Goal: Transaction & Acquisition: Subscribe to service/newsletter

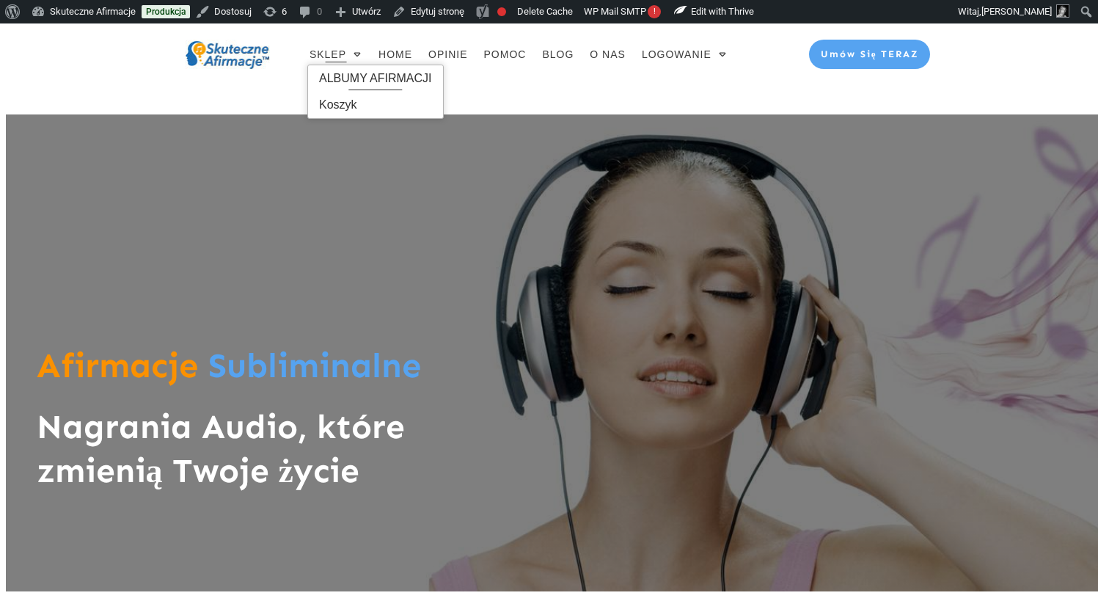
click at [358, 74] on span "ALBUMY AFIRMACJI" at bounding box center [375, 78] width 113 height 23
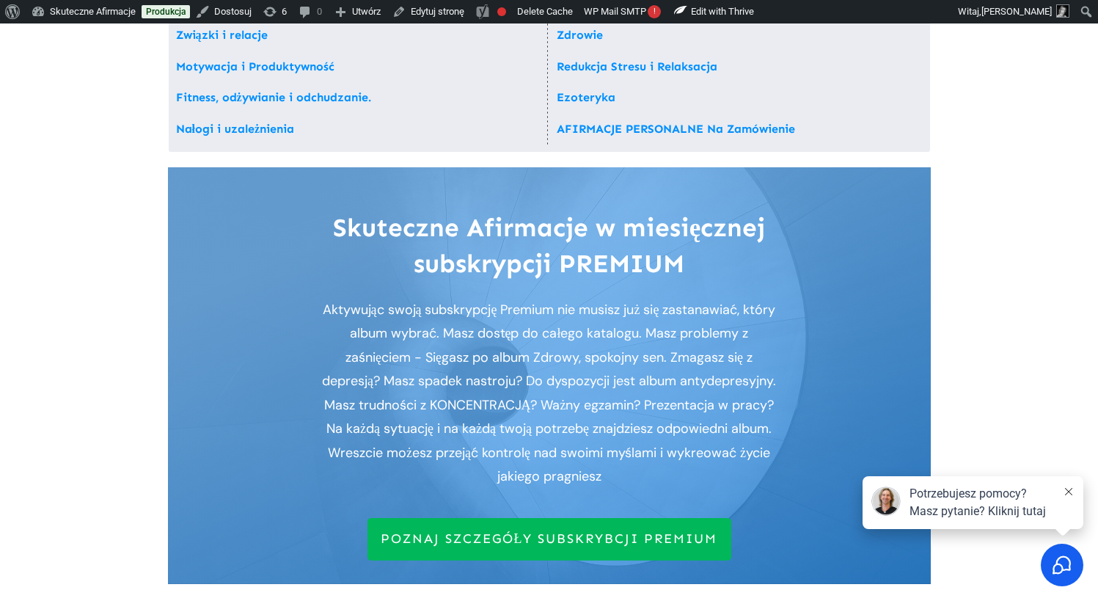
scroll to position [468, 0]
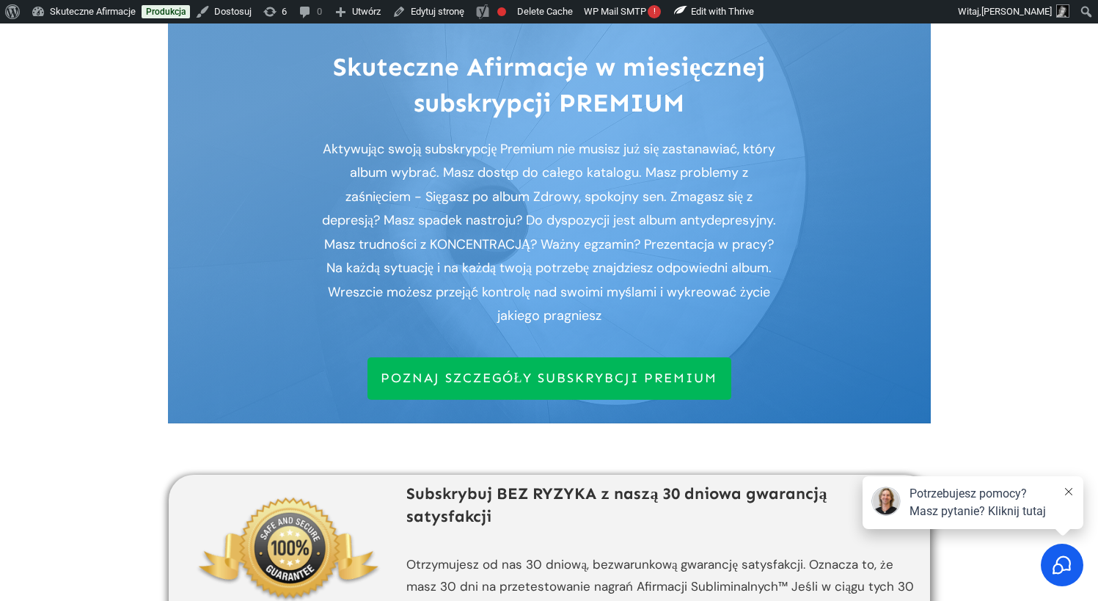
click at [501, 378] on span "POZNAJ SZCZEGÓŁY SUBSKRYBCJI PREMIUM" at bounding box center [549, 378] width 337 height 16
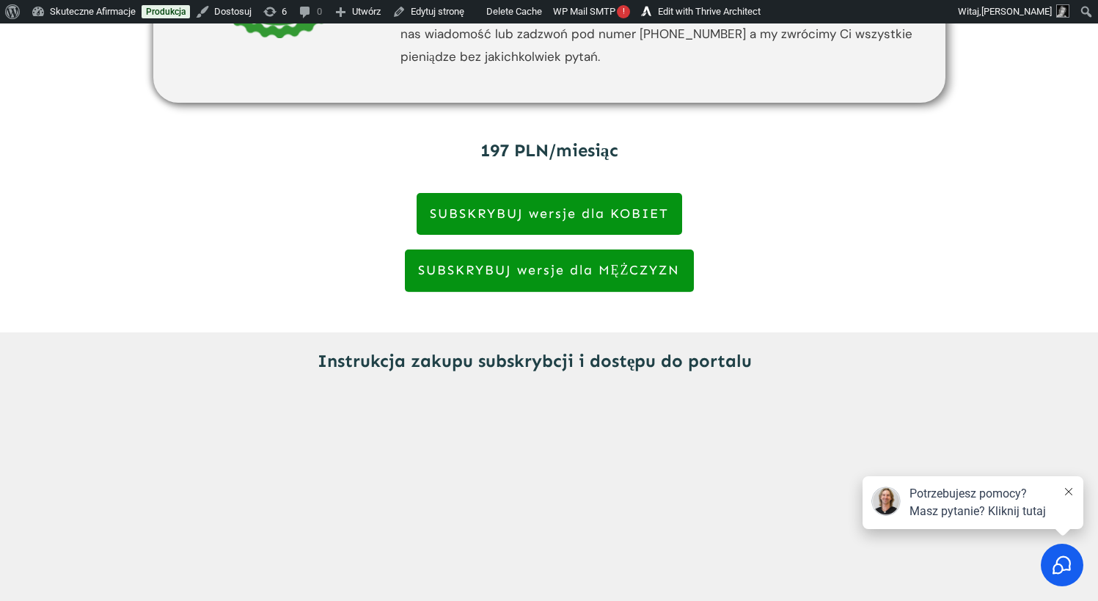
scroll to position [3879, 0]
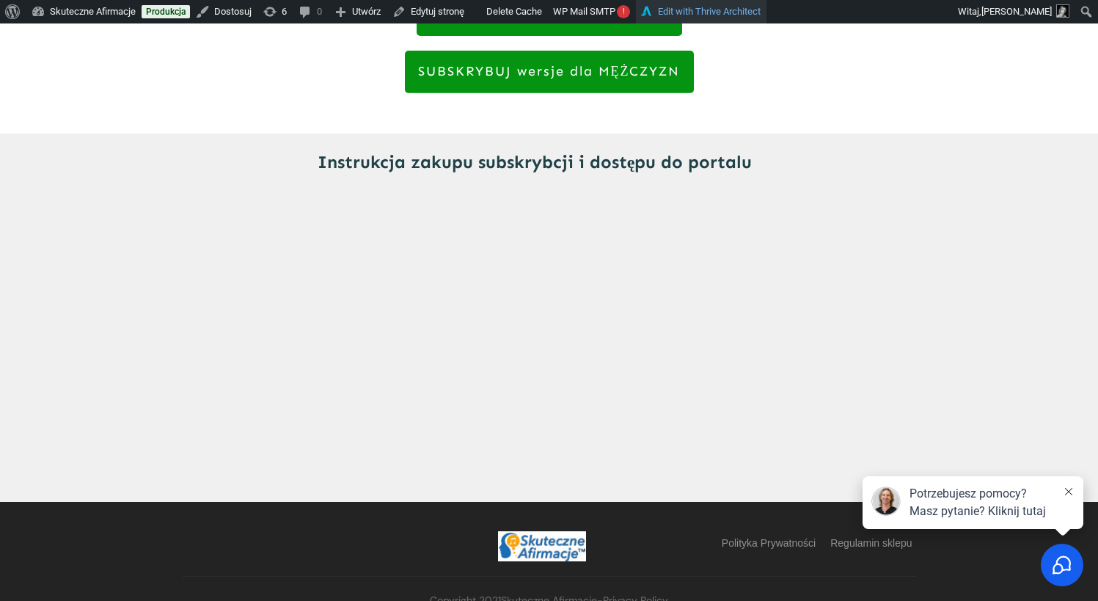
click at [753, 12] on link "Edit with Thrive Architect" at bounding box center [701, 11] width 131 height 23
